Goal: Information Seeking & Learning: Learn about a topic

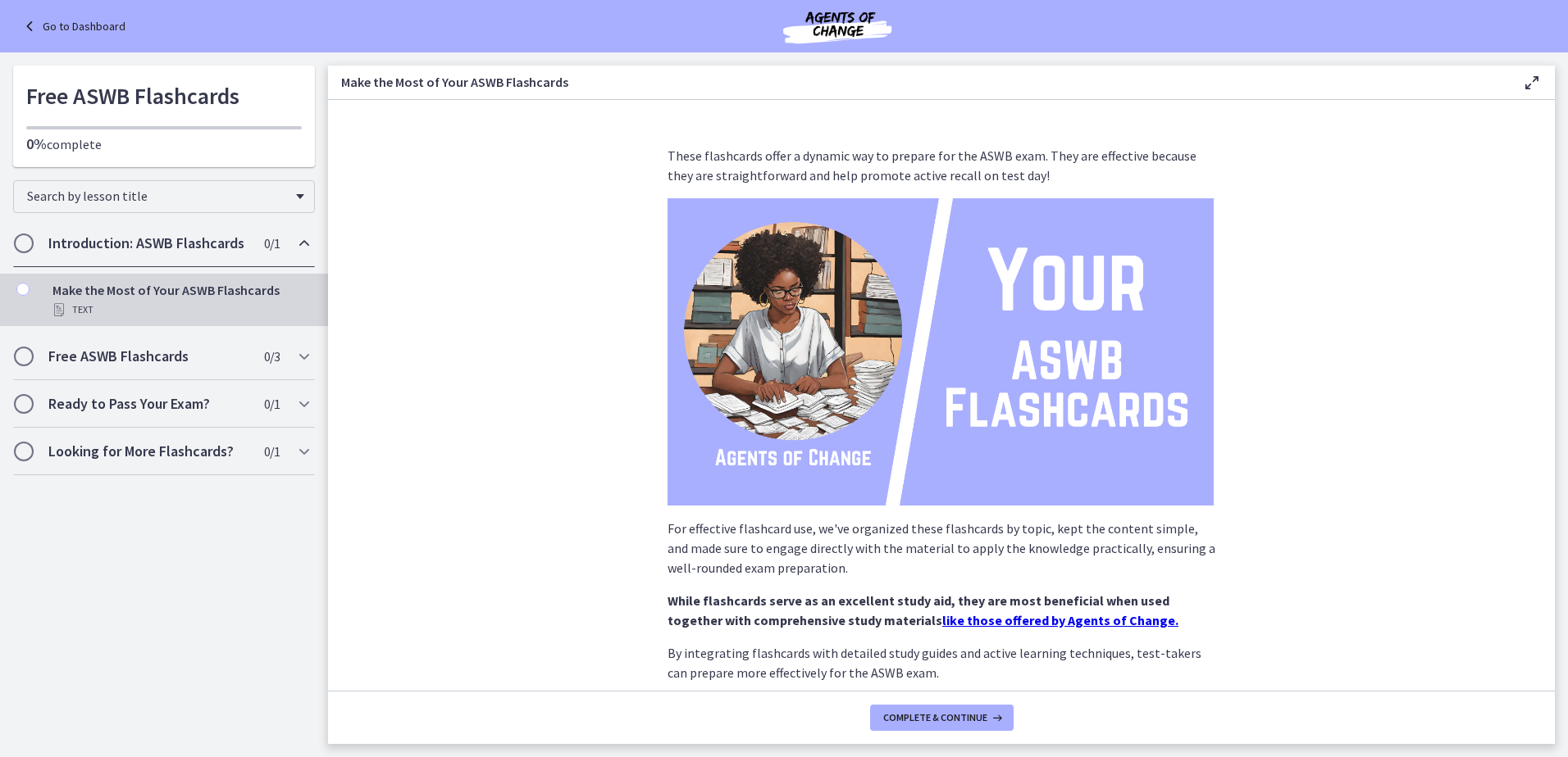
click at [171, 305] on div "Text" at bounding box center [180, 310] width 256 height 20
click at [81, 309] on div "Text" at bounding box center [180, 310] width 256 height 20
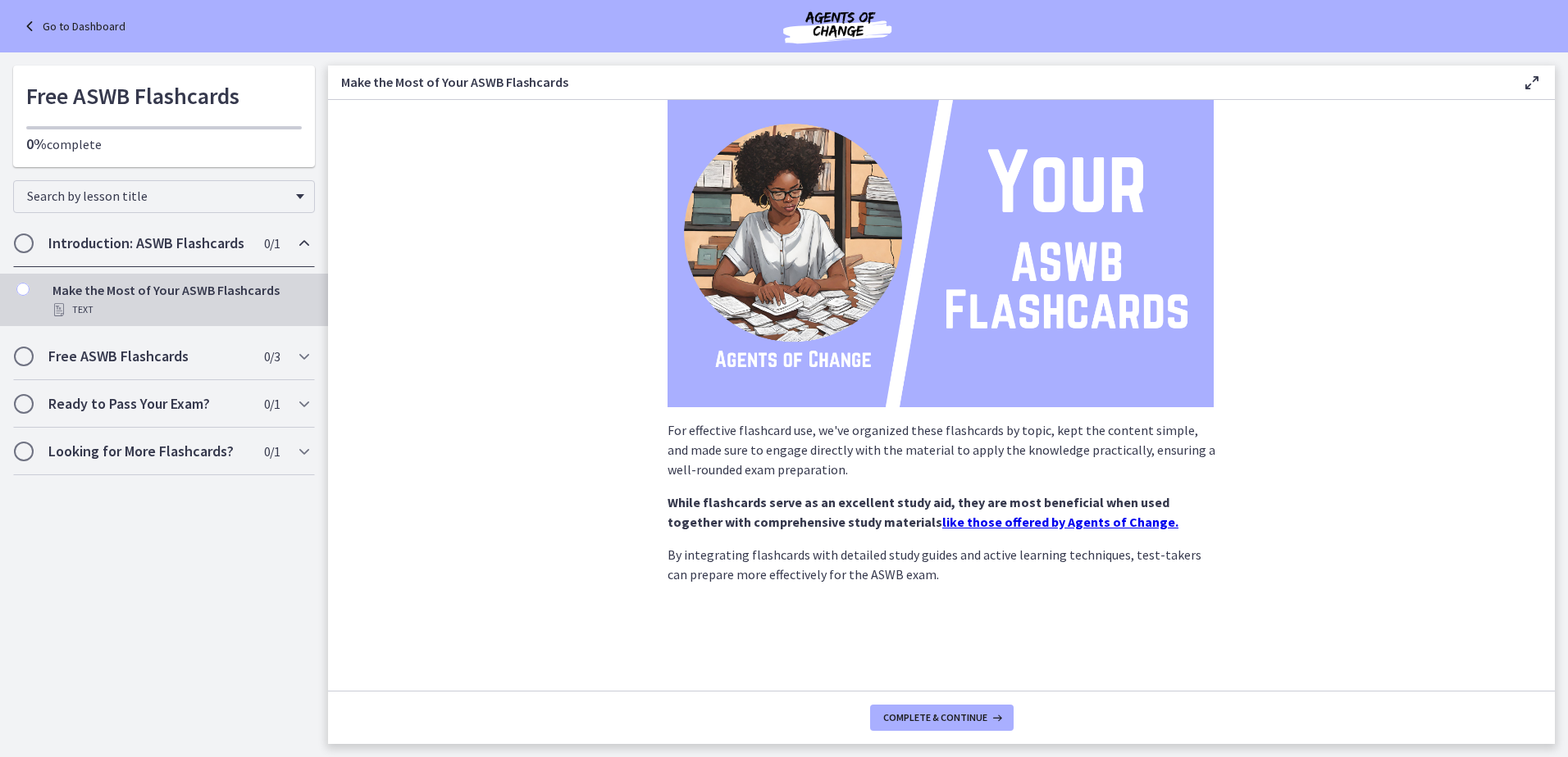
scroll to position [103, 0]
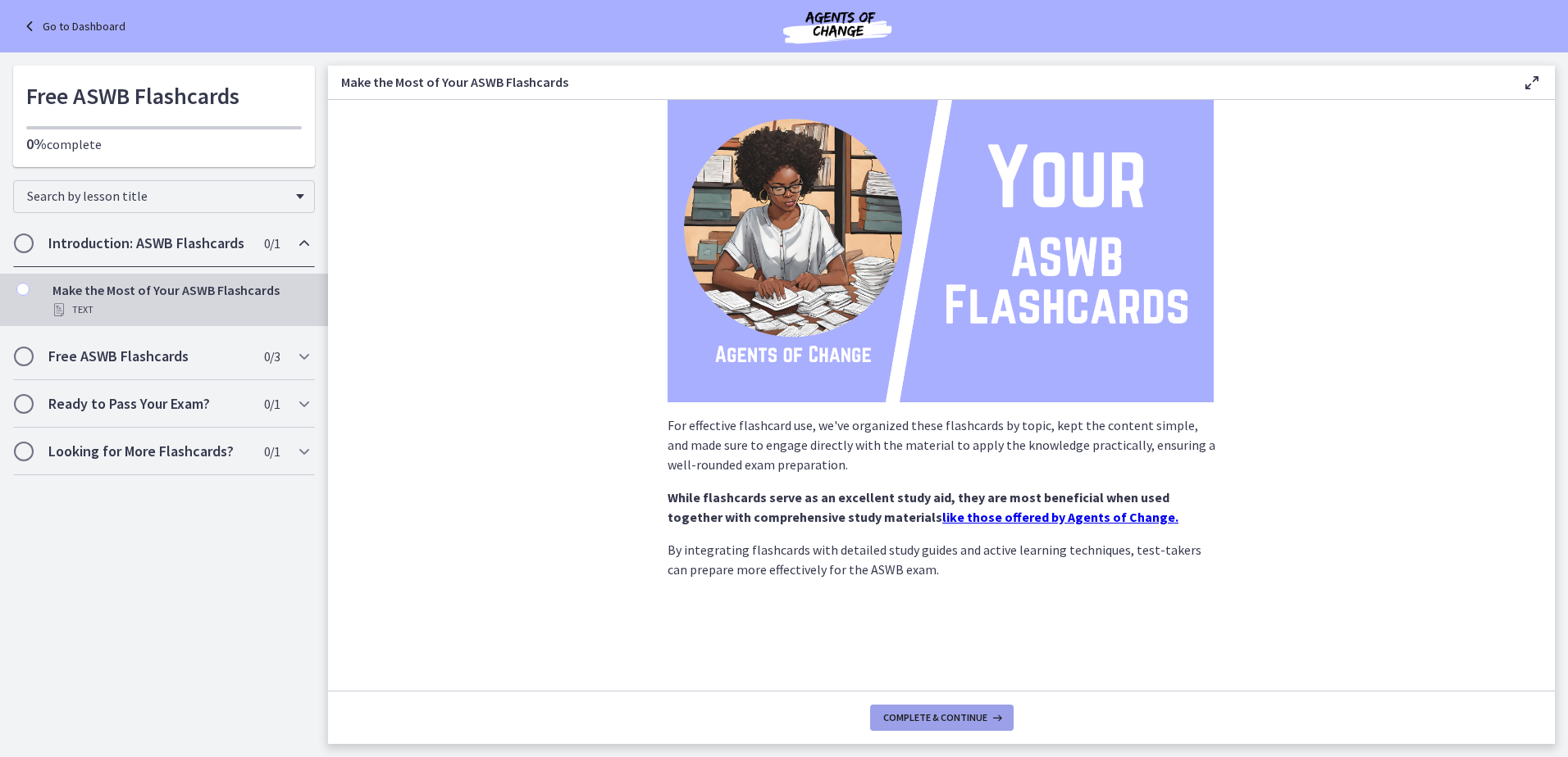
click at [982, 714] on span "Complete & continue" at bounding box center [934, 718] width 104 height 13
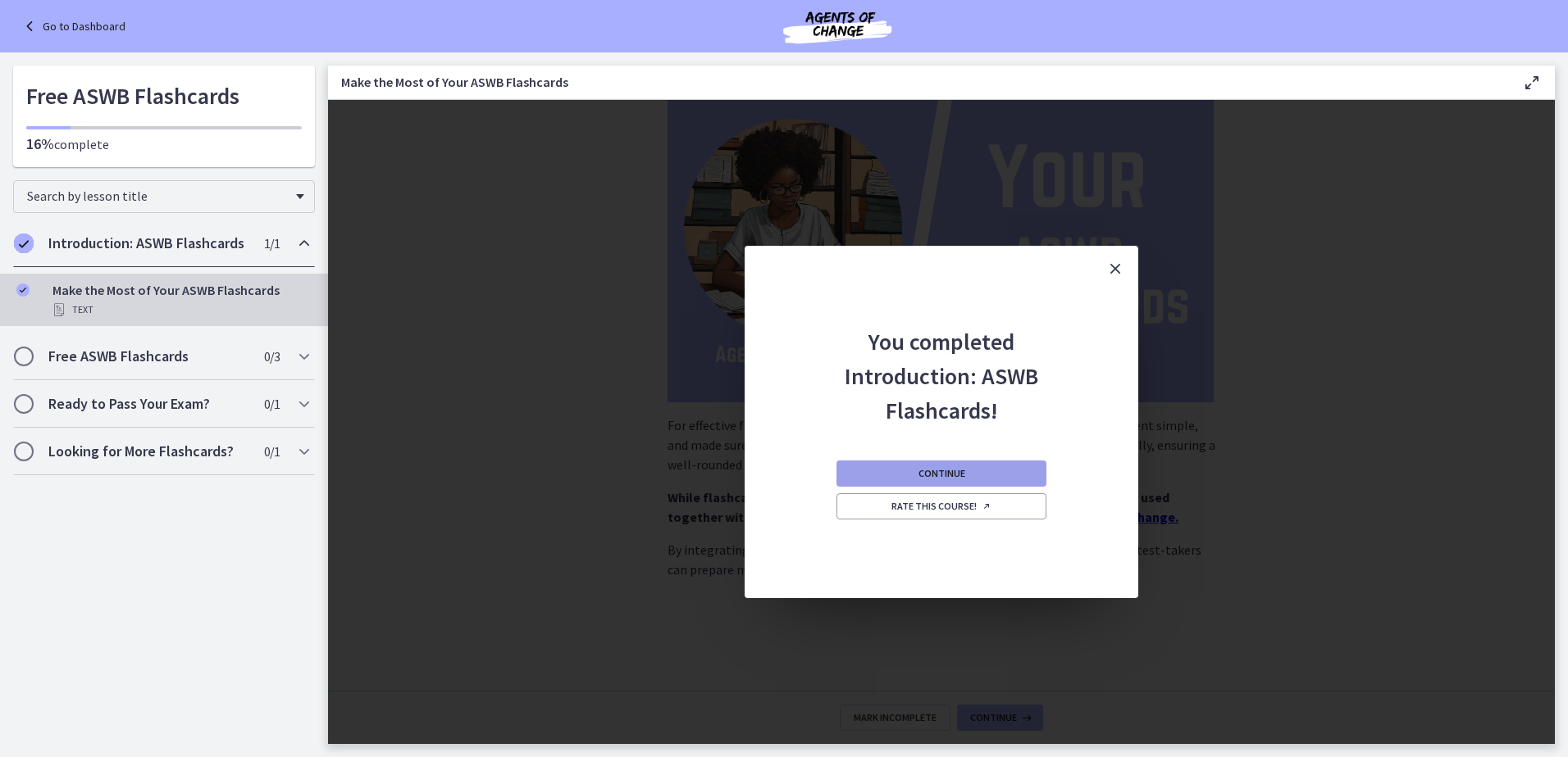
click at [909, 482] on button "Continue" at bounding box center [941, 474] width 210 height 27
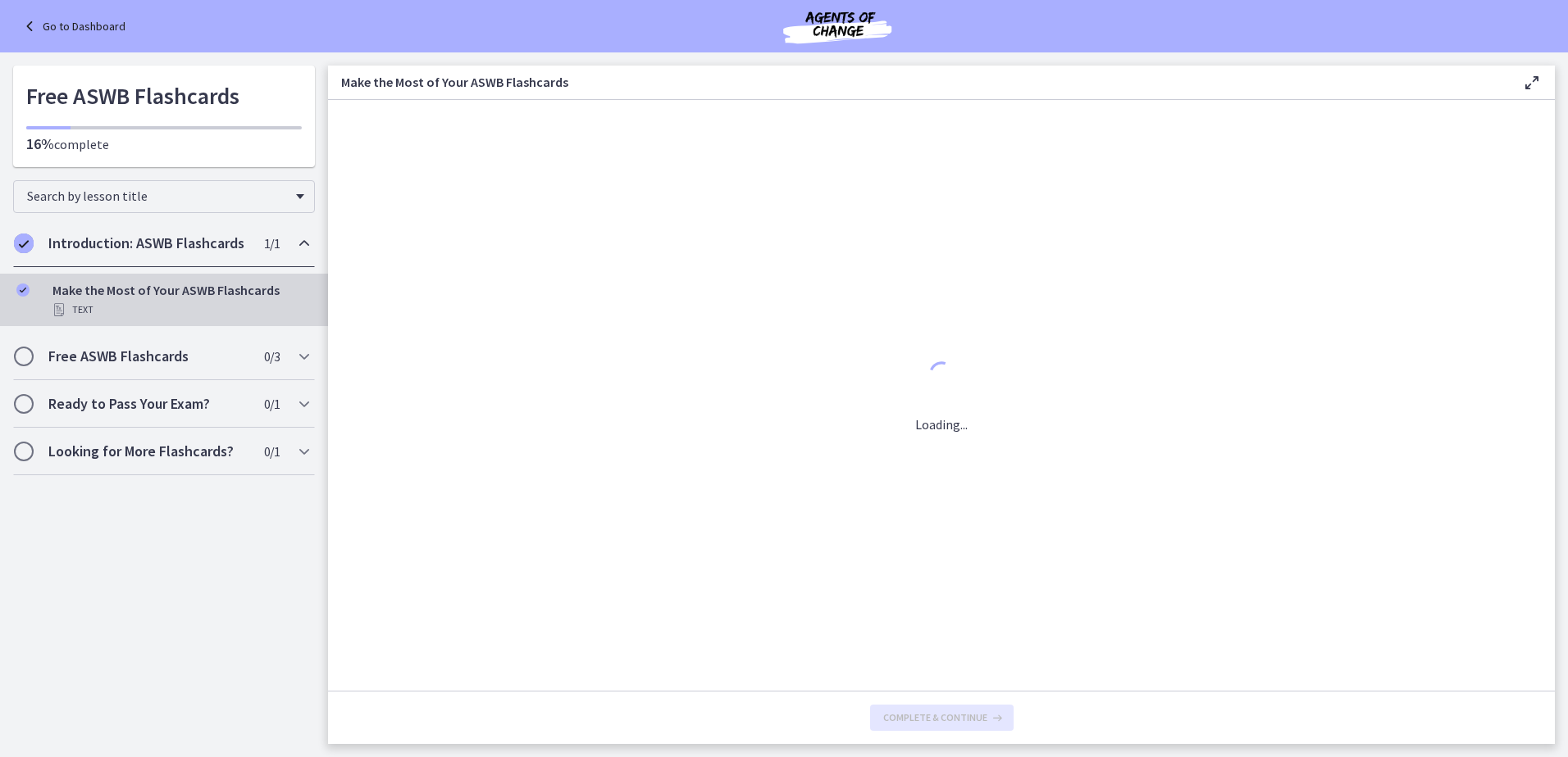
scroll to position [0, 0]
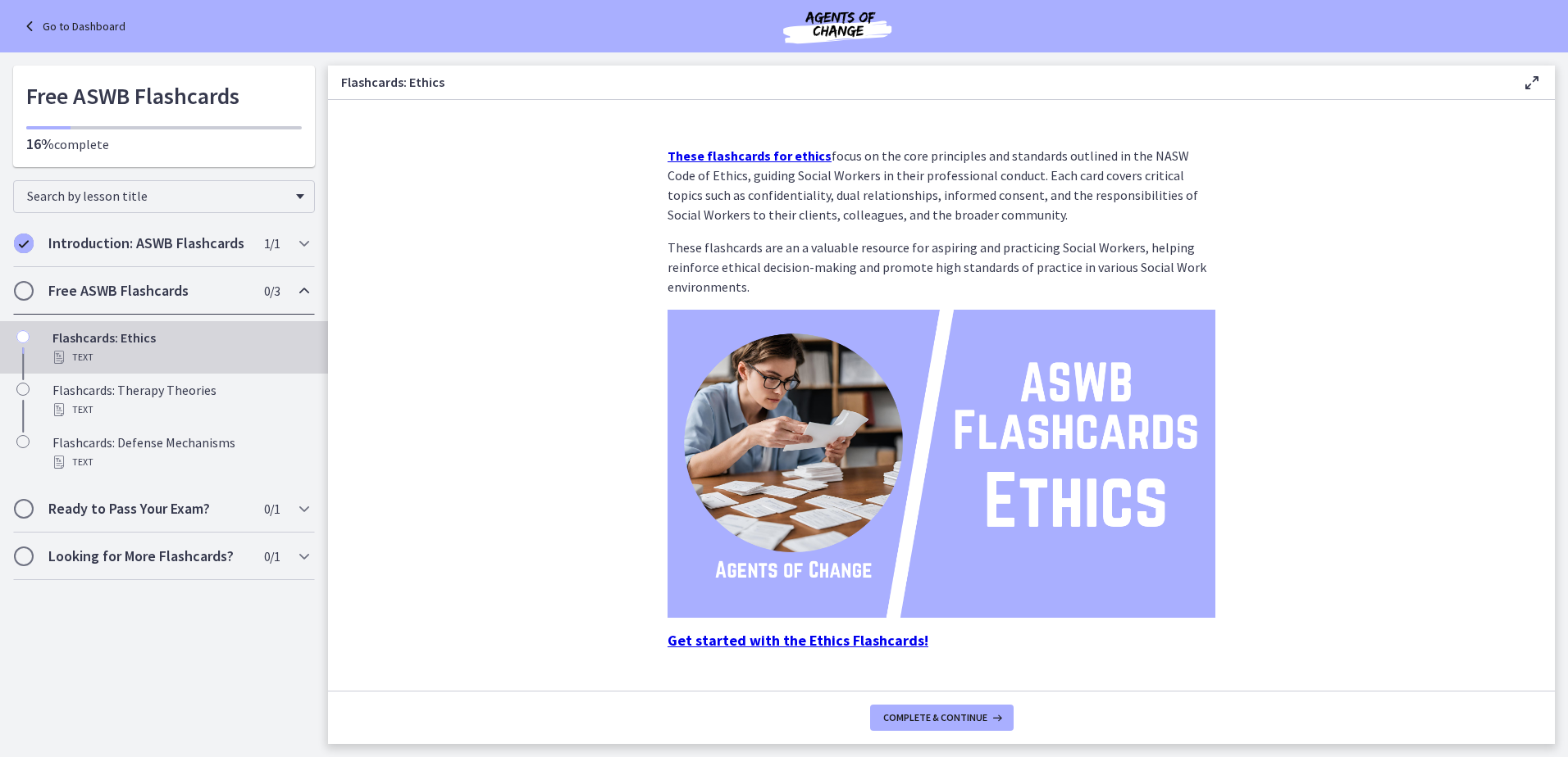
click at [811, 643] on strong "Get started with the Ethics Flashcards!" at bounding box center [798, 640] width 261 height 19
